Goal: Task Accomplishment & Management: Use online tool/utility

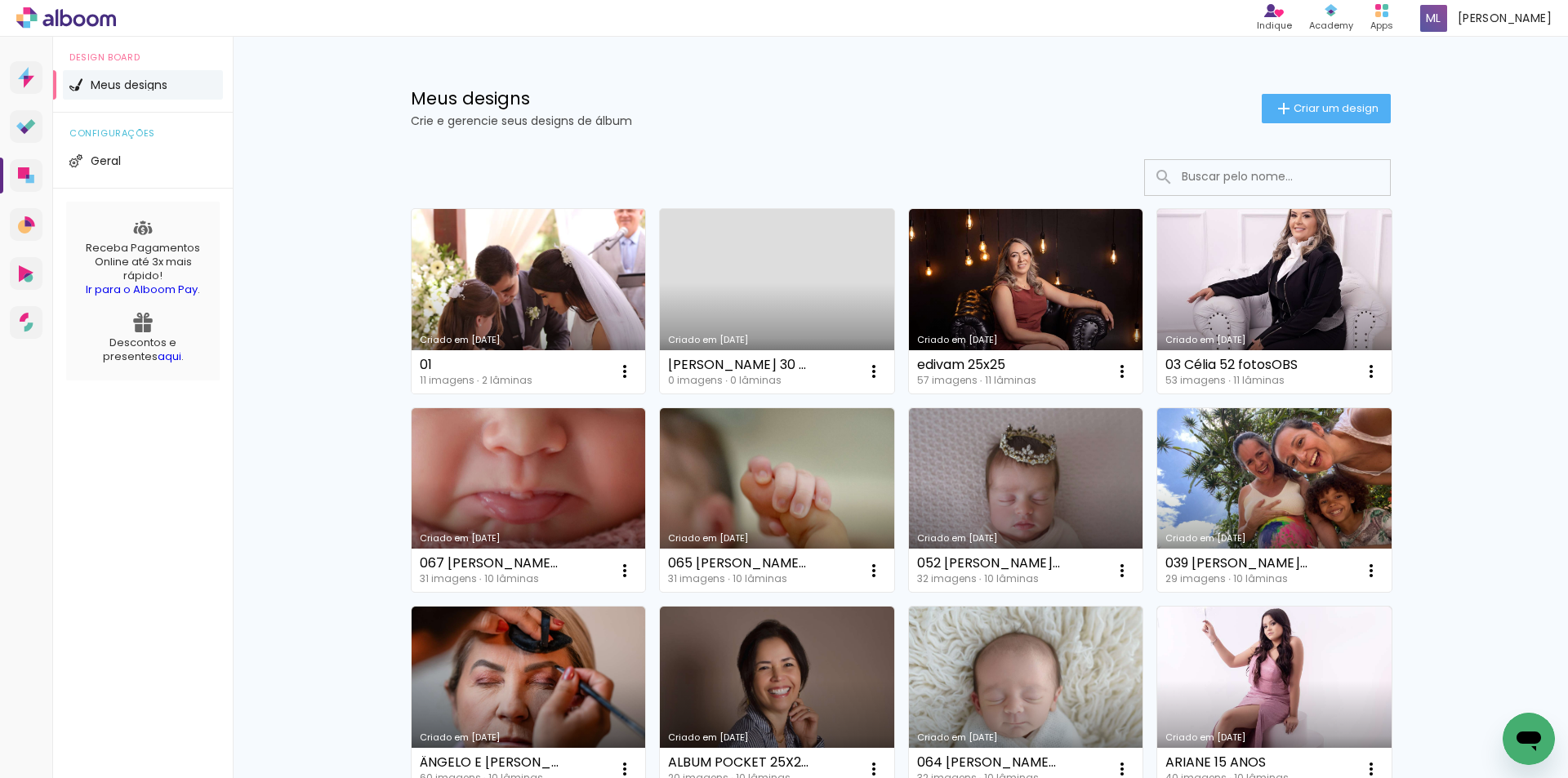
click at [534, 291] on link "Criado em [DATE]" at bounding box center [529, 301] width 234 height 184
click at [547, 265] on link "Criado em [DATE]" at bounding box center [529, 301] width 234 height 184
